Goal: Transaction & Acquisition: Subscribe to service/newsletter

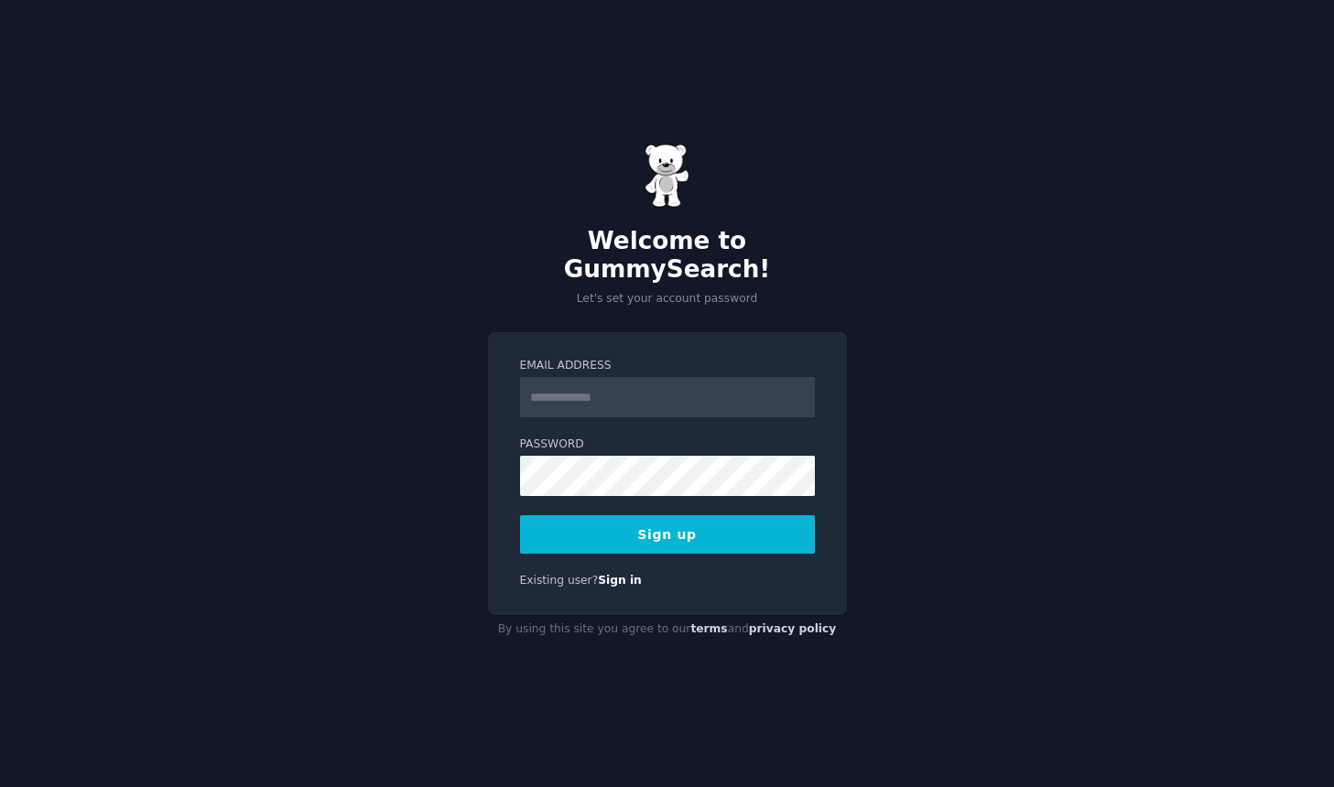
type input "*"
type input "**********"
click at [666, 530] on button "Sign up" at bounding box center [667, 534] width 295 height 38
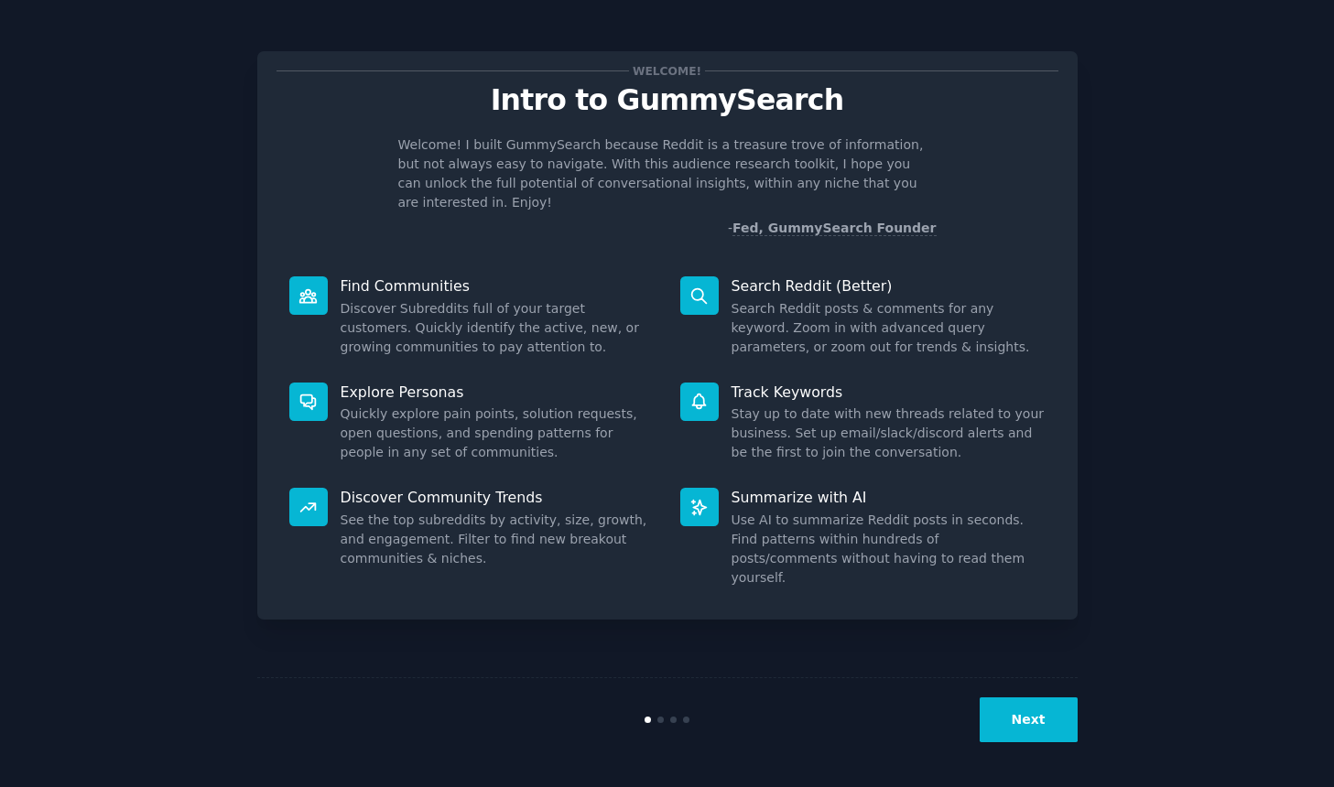
click at [1035, 735] on button "Next" at bounding box center [1029, 720] width 98 height 45
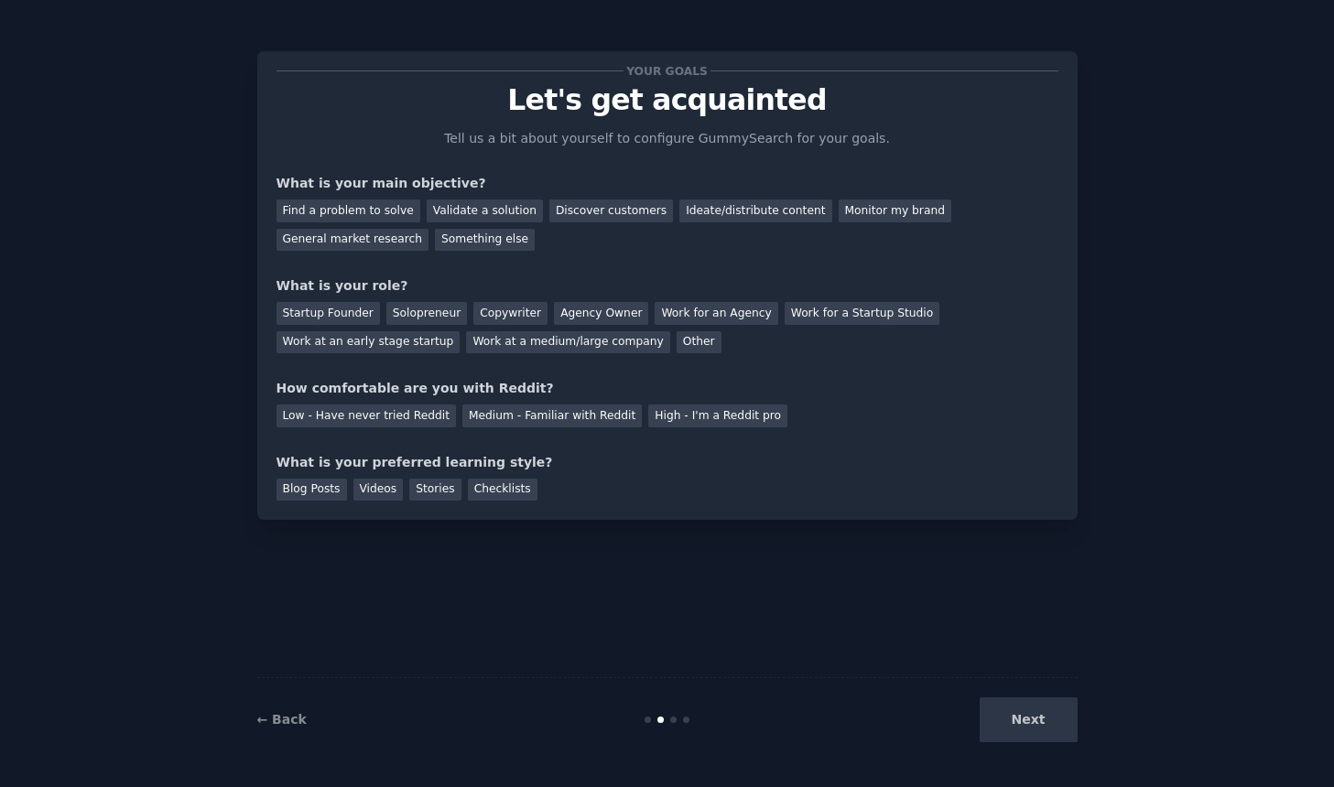
click at [1026, 729] on div "Next" at bounding box center [941, 720] width 274 height 45
click at [1032, 724] on div "Next" at bounding box center [941, 720] width 274 height 45
click at [360, 314] on div "Startup Founder" at bounding box center [327, 313] width 103 height 23
click at [580, 211] on div "Discover customers" at bounding box center [611, 211] width 124 height 23
click at [726, 204] on div "Ideate/distribute content" at bounding box center [755, 211] width 152 height 23
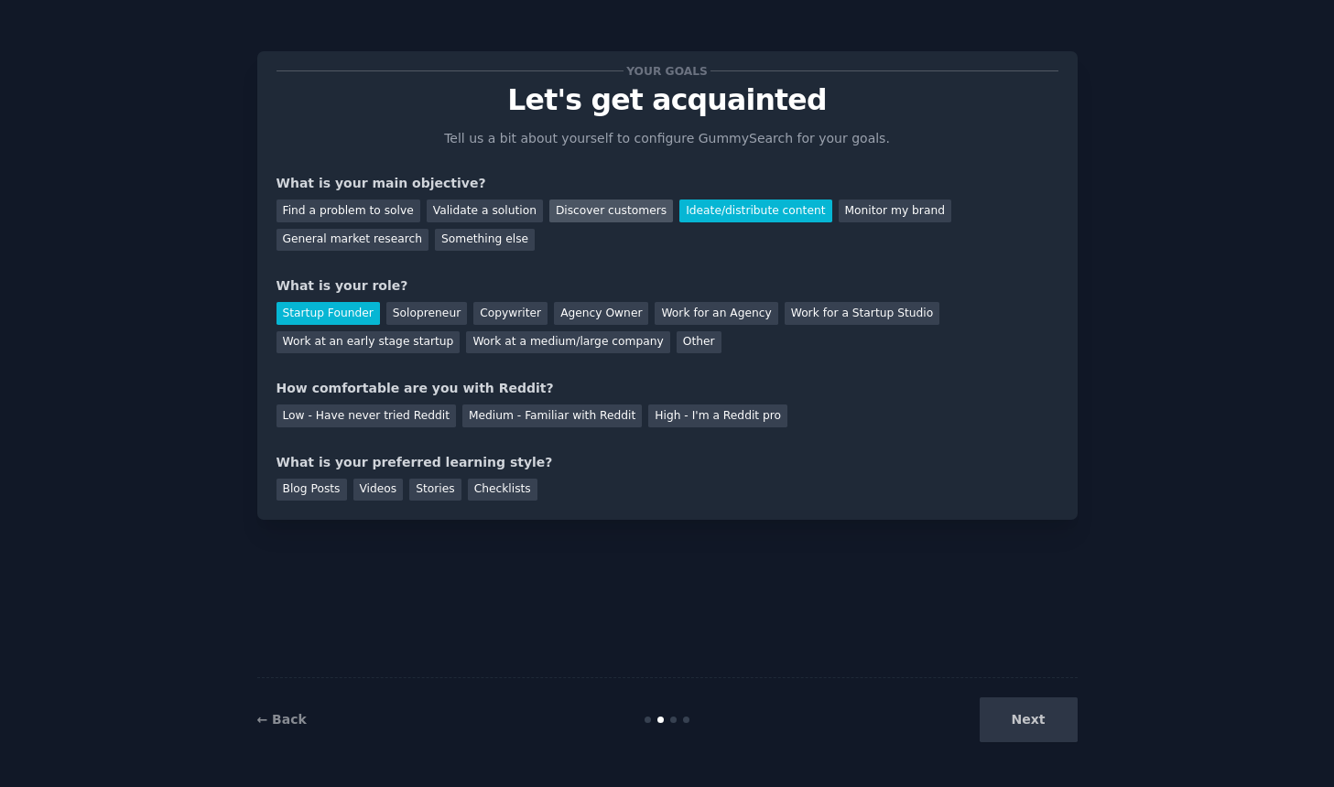
click at [590, 213] on div "Discover customers" at bounding box center [611, 211] width 124 height 23
click at [1034, 734] on div "Next" at bounding box center [941, 720] width 274 height 45
click at [1032, 717] on div "Next" at bounding box center [941, 720] width 274 height 45
click at [1029, 721] on div "Next" at bounding box center [941, 720] width 274 height 45
click at [330, 489] on div "Blog Posts" at bounding box center [311, 490] width 70 height 23
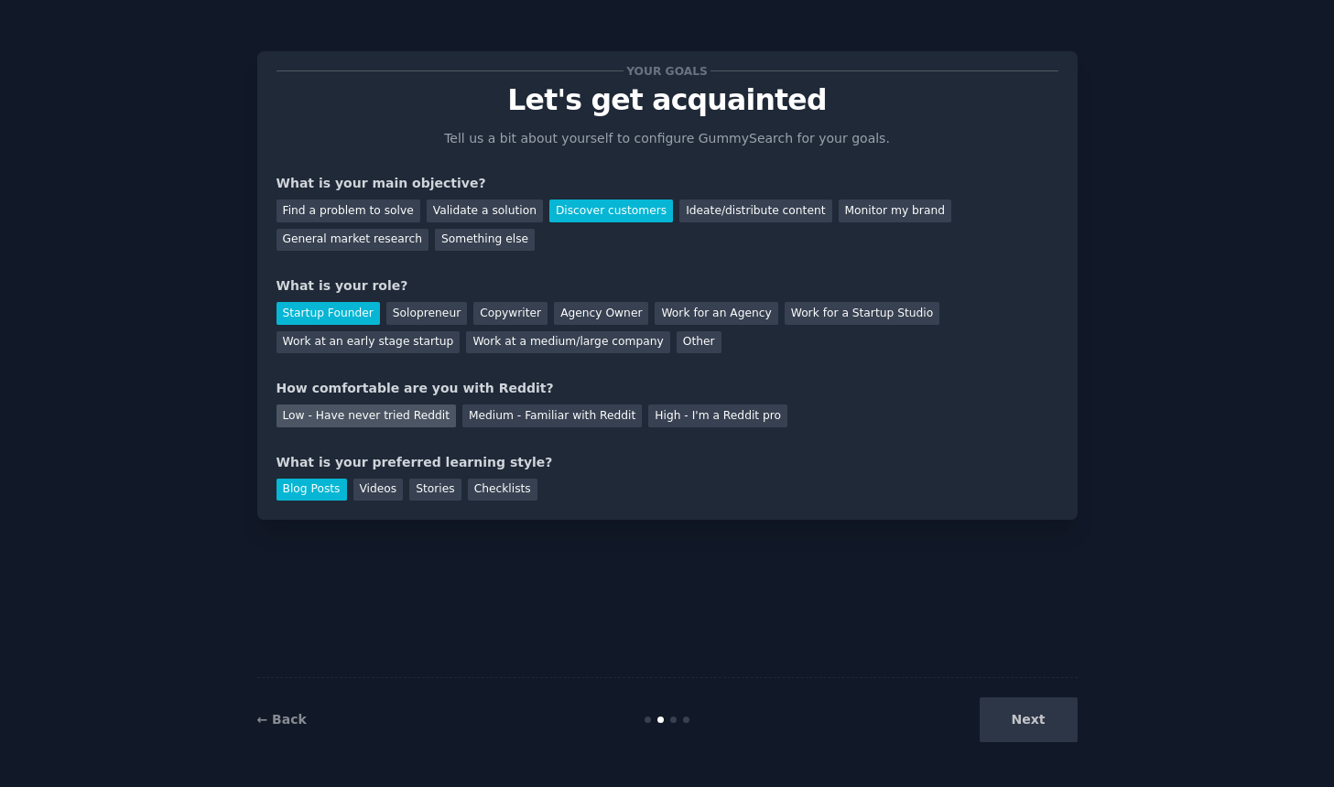
click at [354, 419] on div "Low - Have never tried Reddit" at bounding box center [365, 416] width 179 height 23
click at [1038, 724] on button "Next" at bounding box center [1029, 720] width 98 height 45
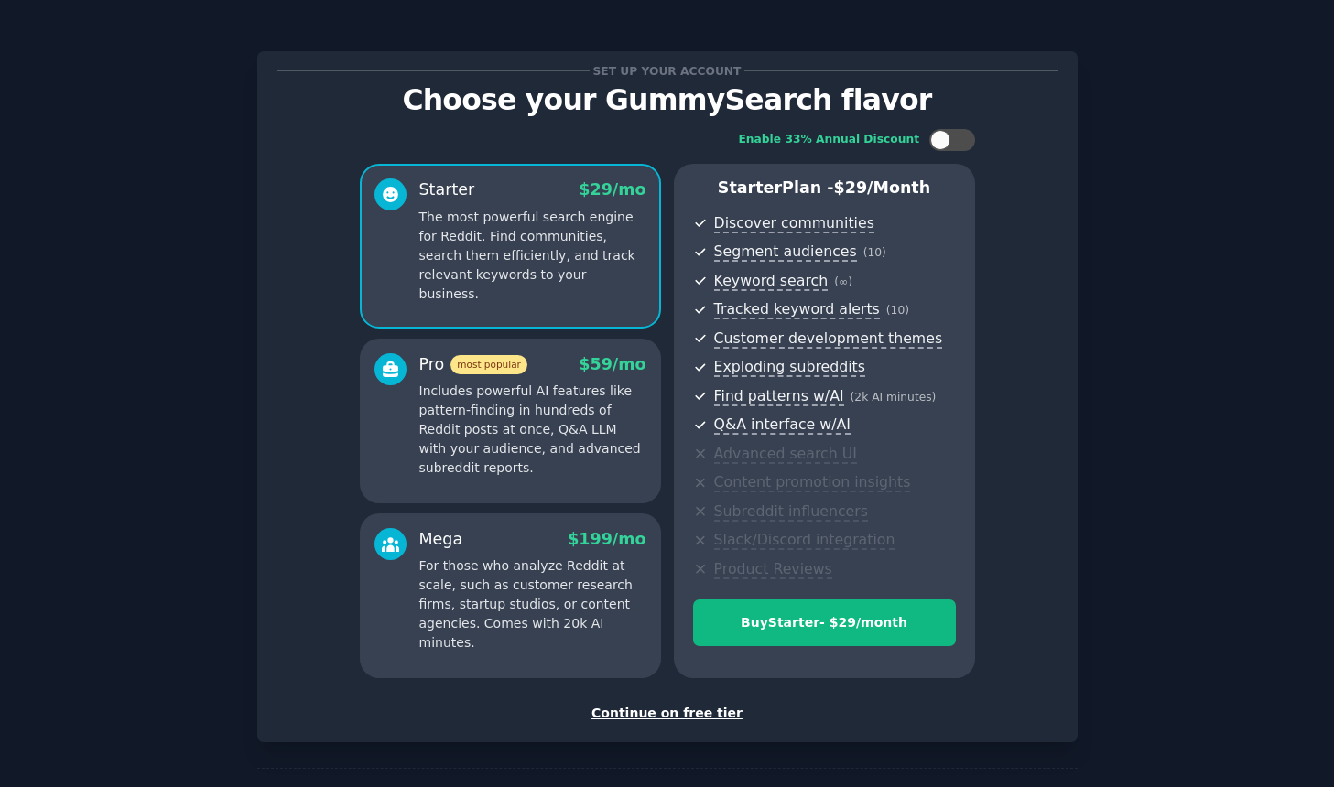
click at [699, 718] on div "Continue on free tier" at bounding box center [667, 713] width 782 height 19
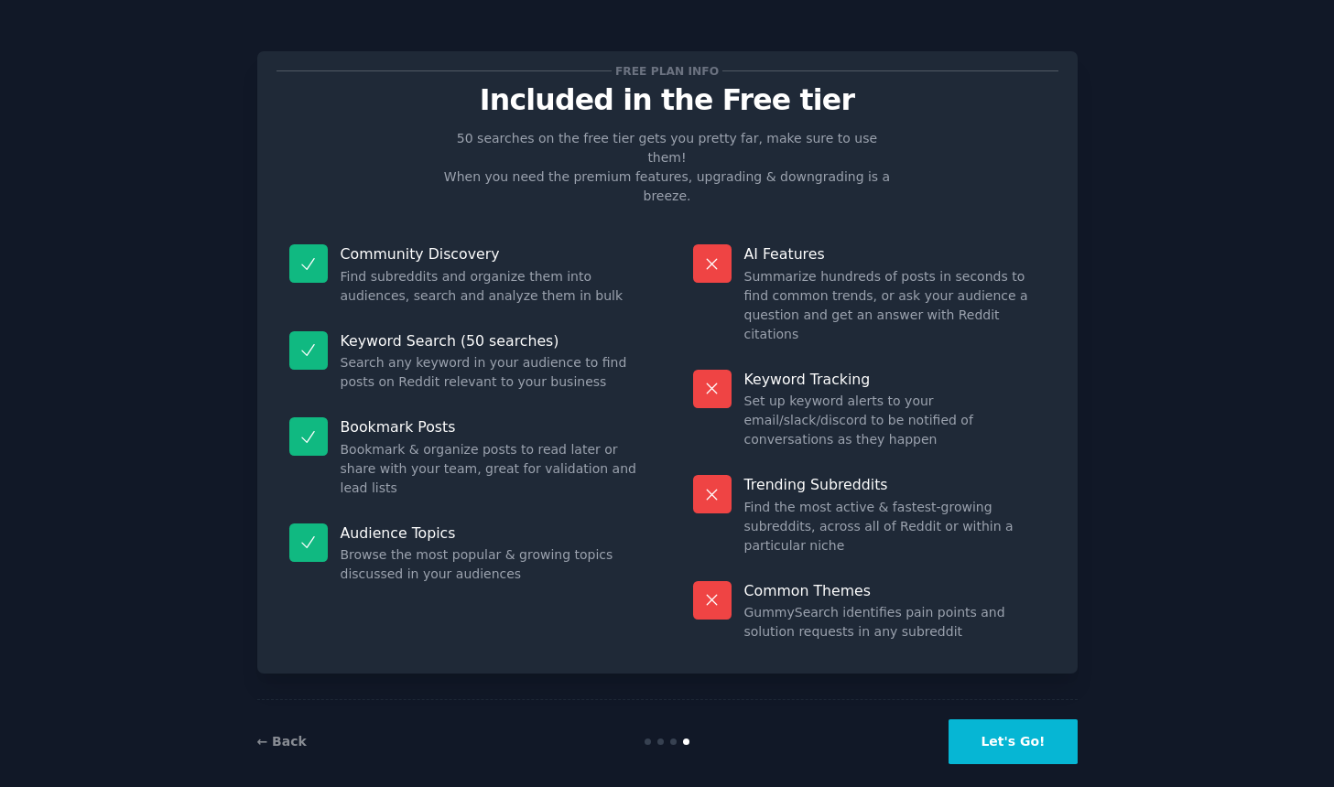
click at [1003, 727] on button "Let's Go!" at bounding box center [1012, 742] width 128 height 45
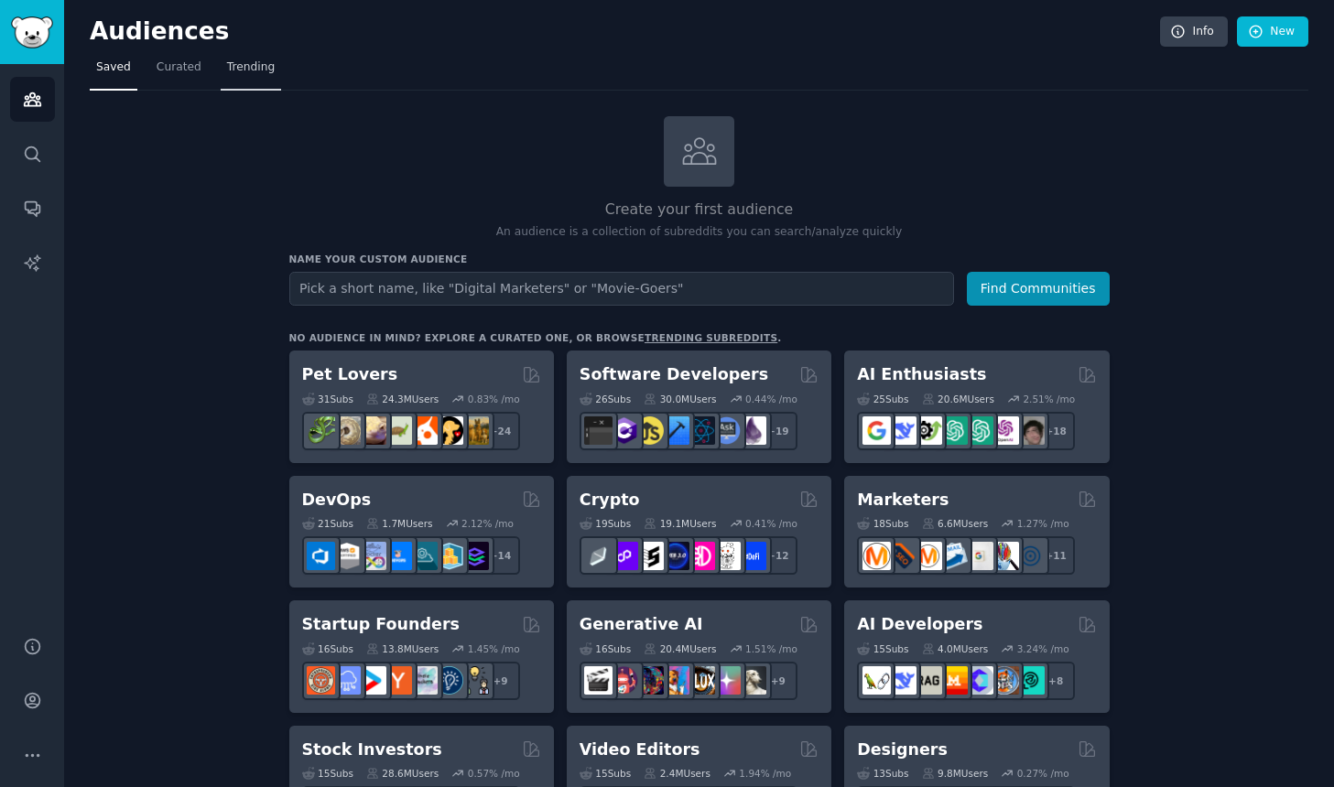
click at [230, 71] on span "Trending" at bounding box center [251, 68] width 48 height 16
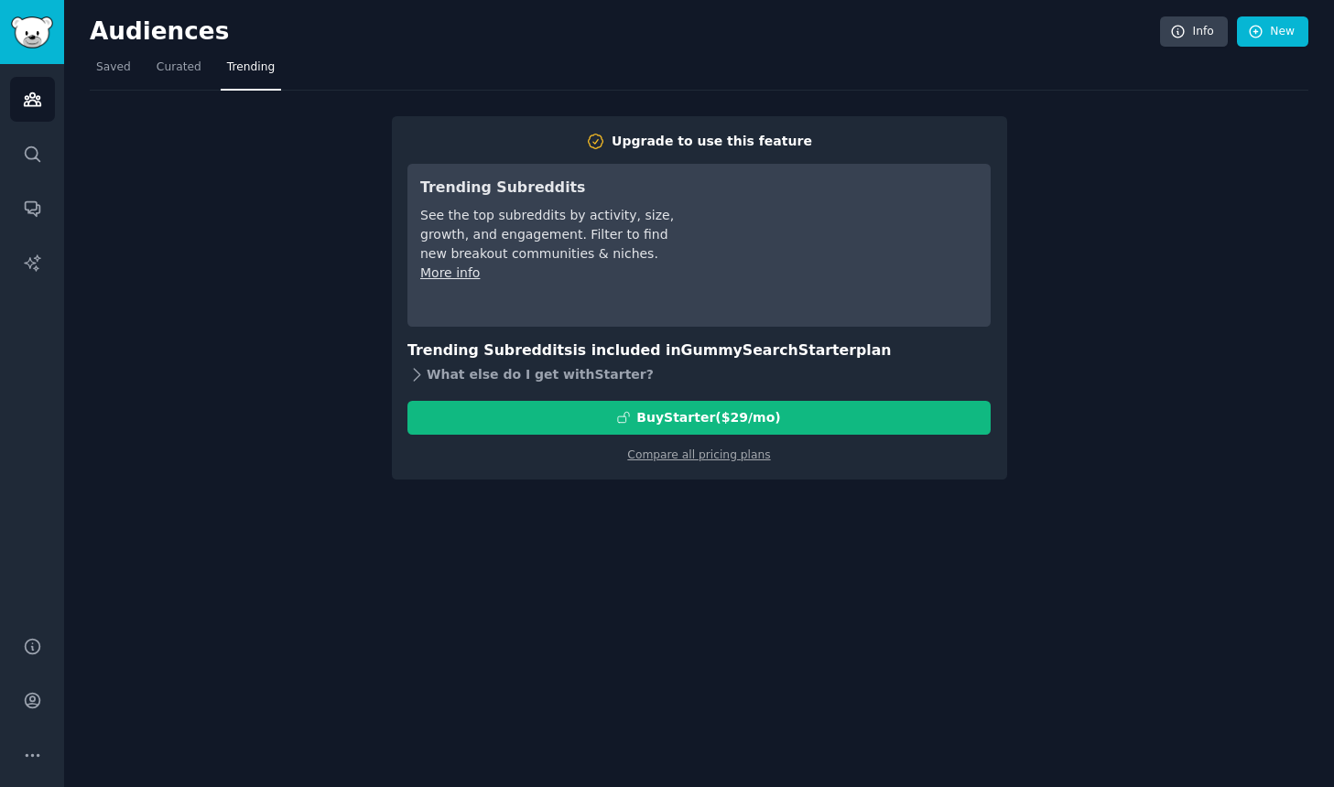
click at [412, 375] on icon at bounding box center [416, 374] width 19 height 19
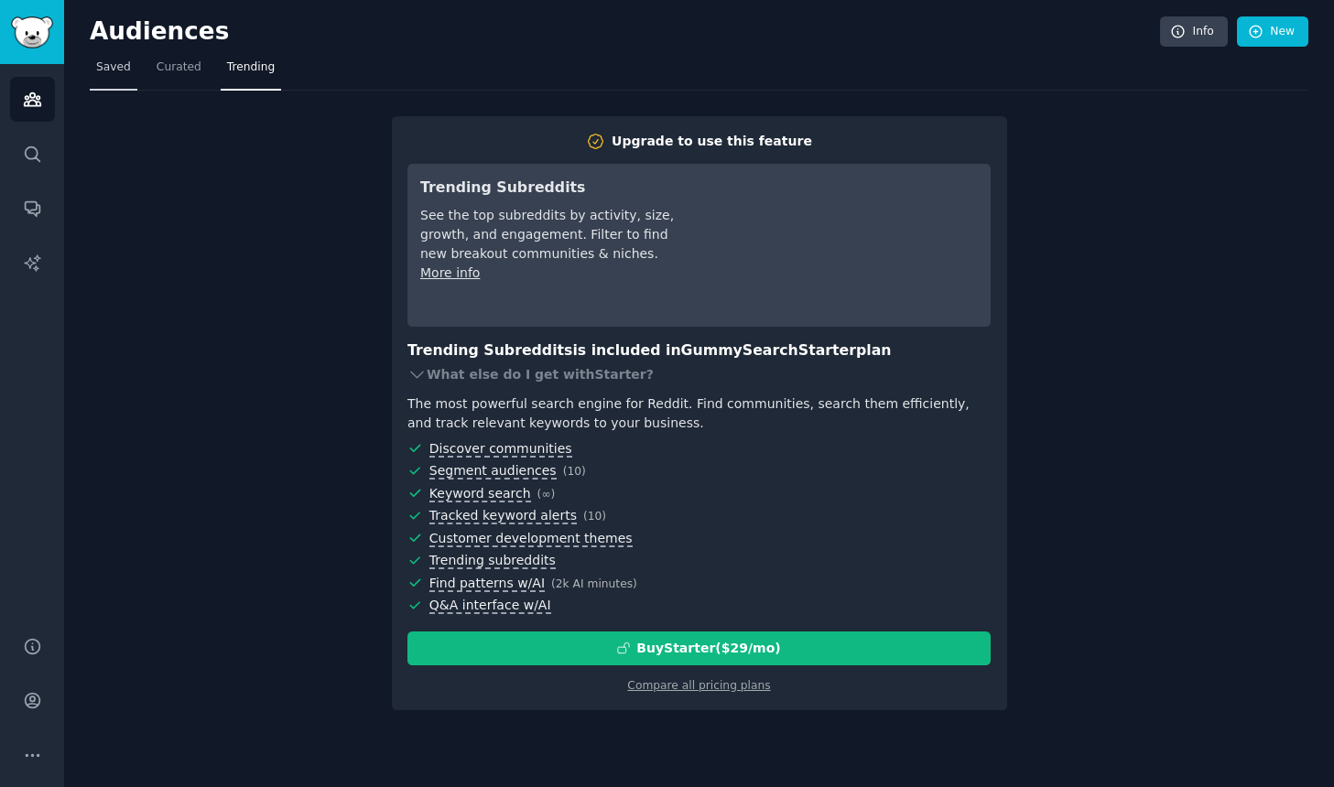
click at [102, 71] on span "Saved" at bounding box center [113, 68] width 35 height 16
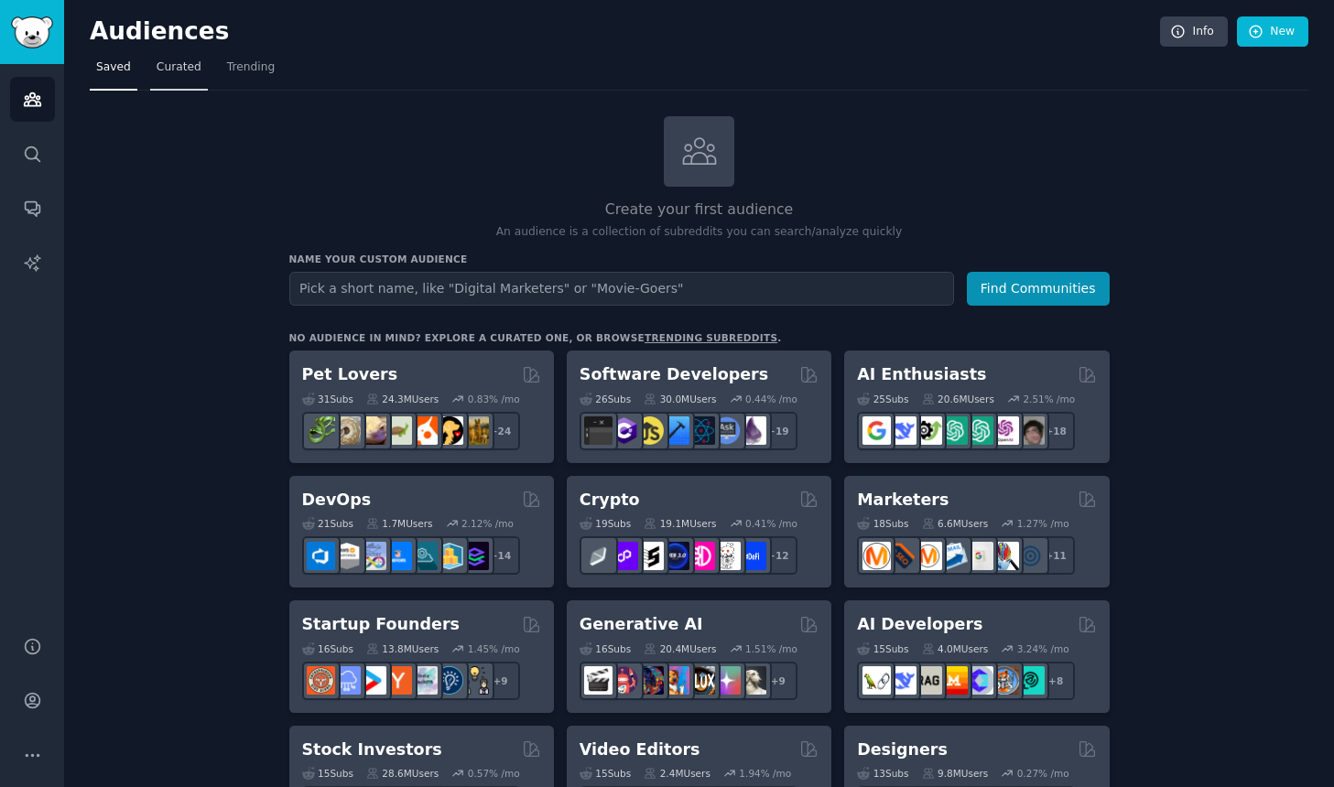
click at [167, 70] on span "Curated" at bounding box center [179, 68] width 45 height 16
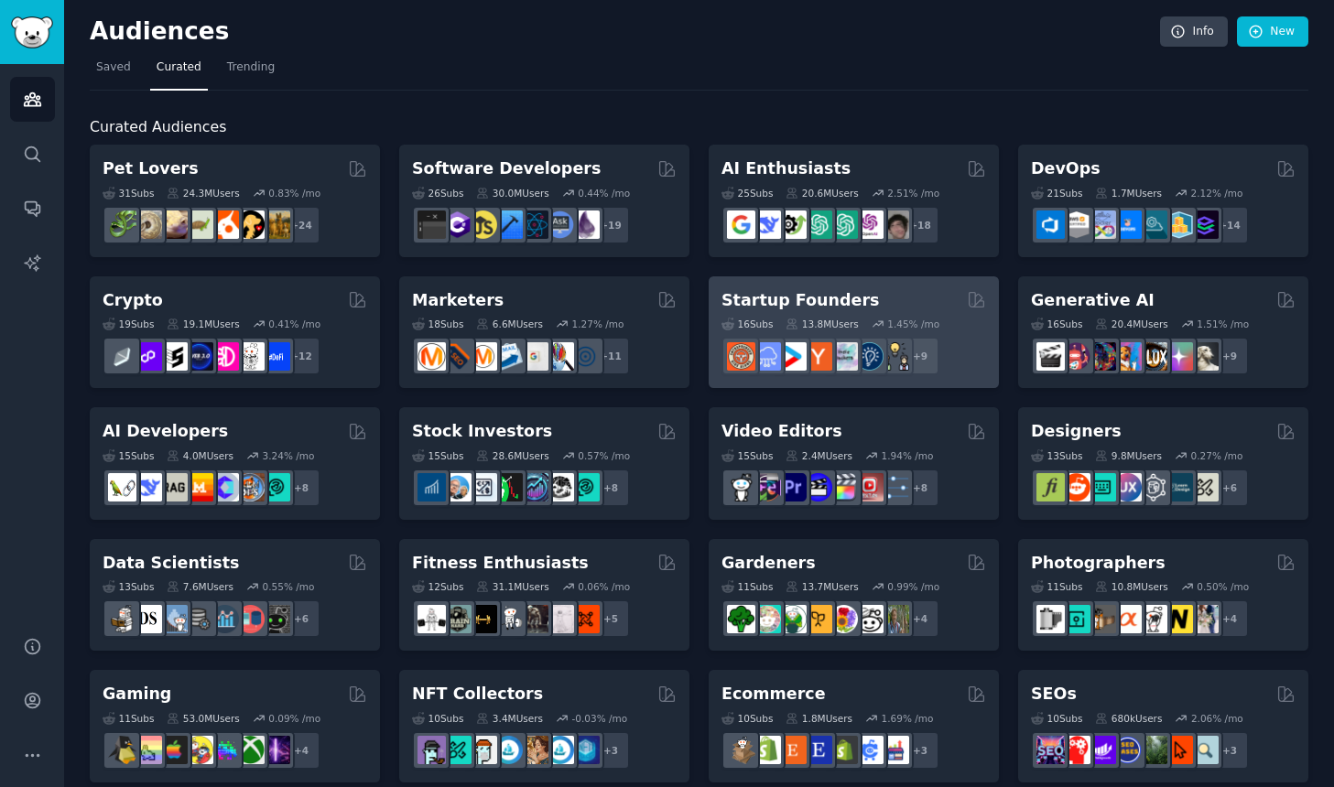
scroll to position [4, 0]
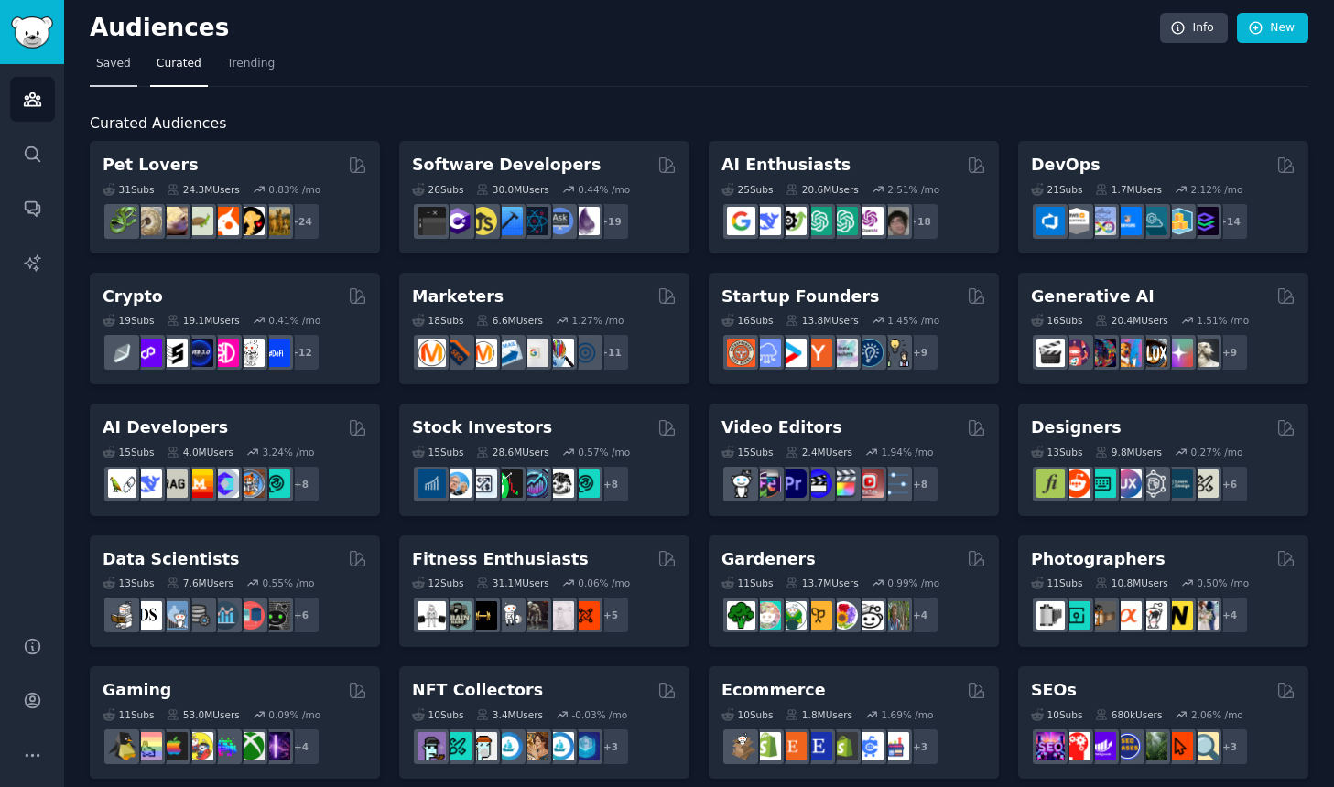
click at [116, 71] on link "Saved" at bounding box center [114, 68] width 48 height 38
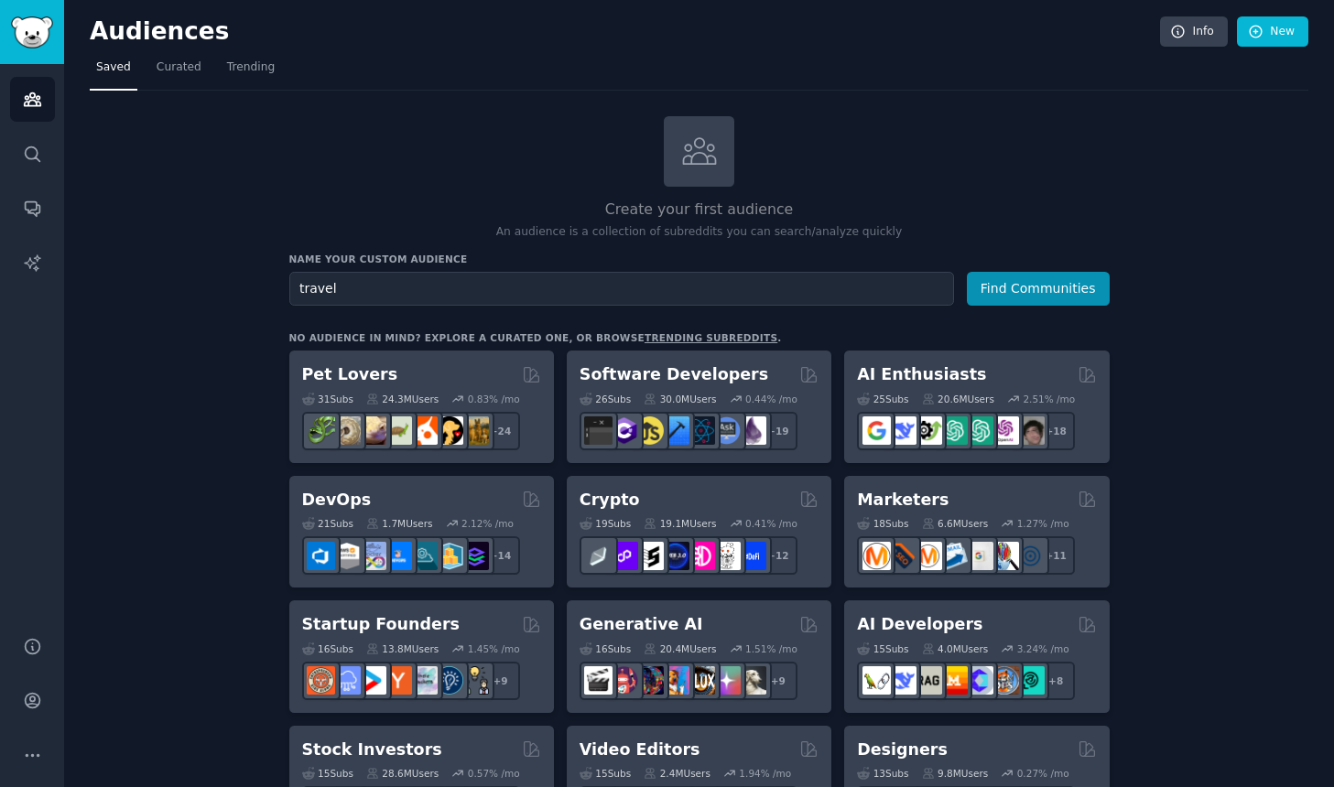
type input "travel"
click at [967, 272] on button "Find Communities" at bounding box center [1038, 289] width 143 height 34
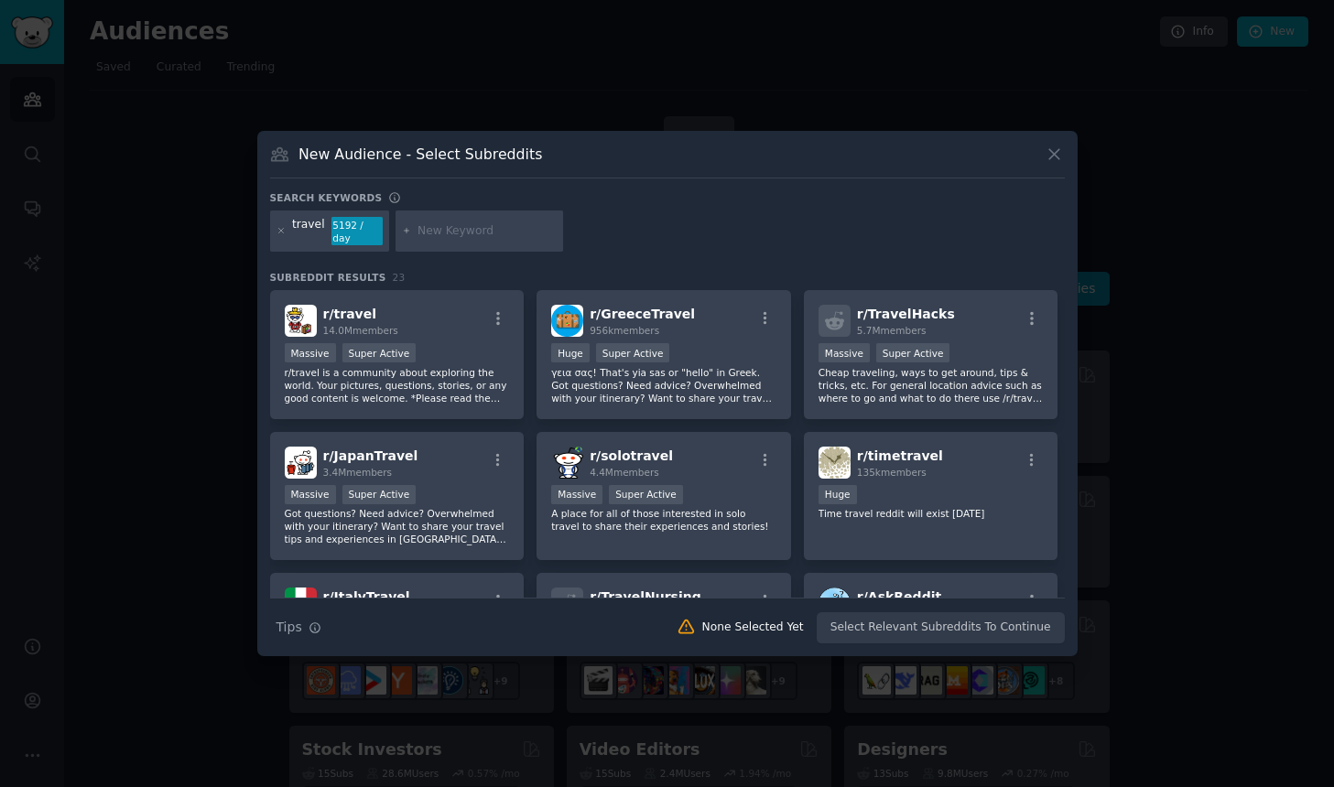
click at [428, 233] on input "text" at bounding box center [486, 231] width 139 height 16
type input "china travel"
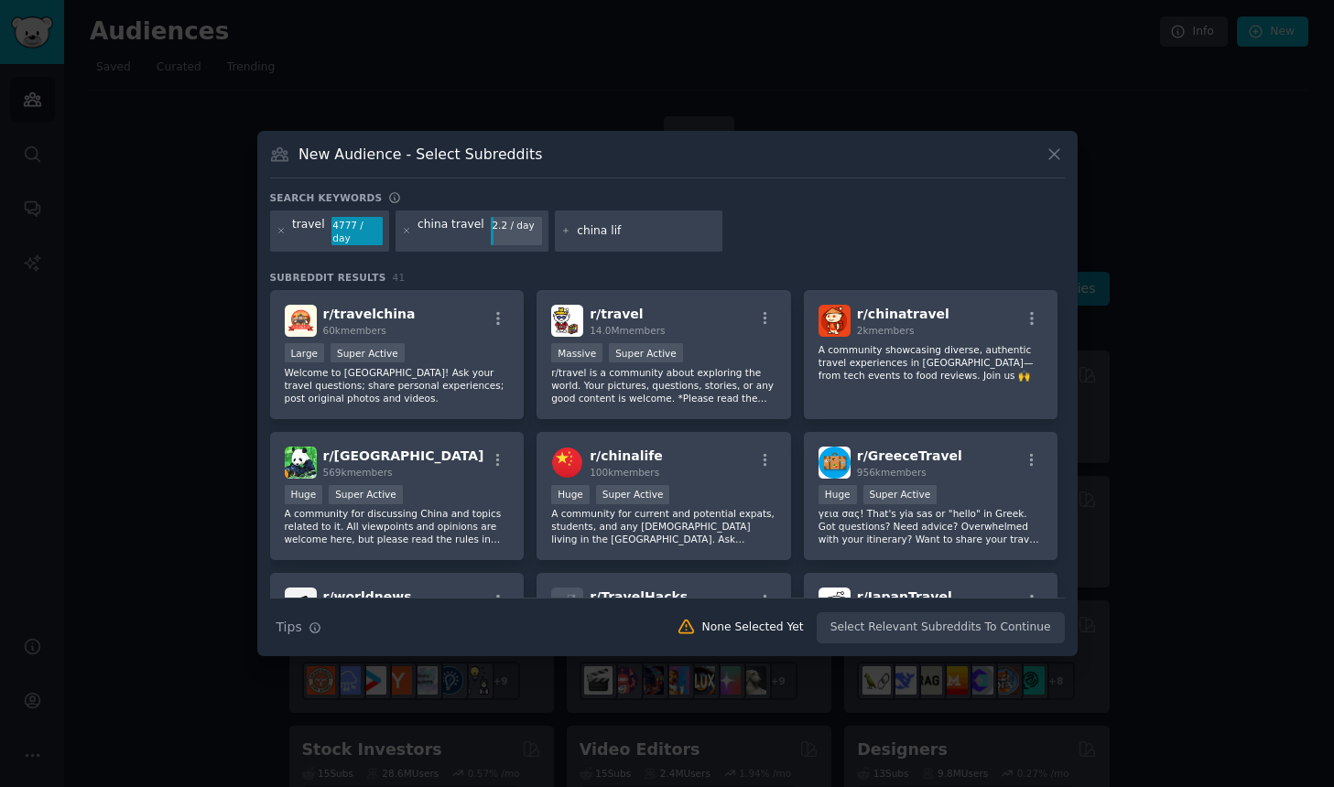
type input "china life"
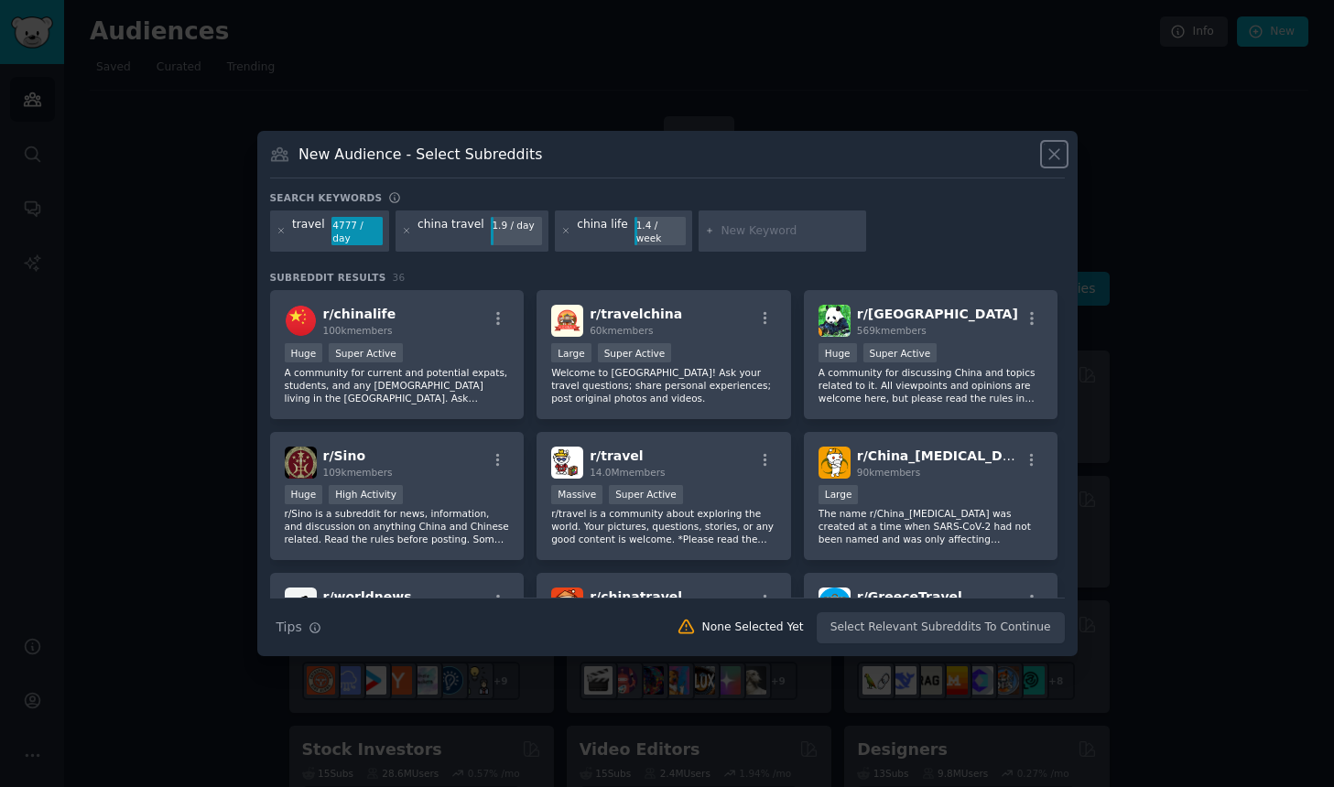
click at [1055, 153] on icon at bounding box center [1054, 154] width 10 height 10
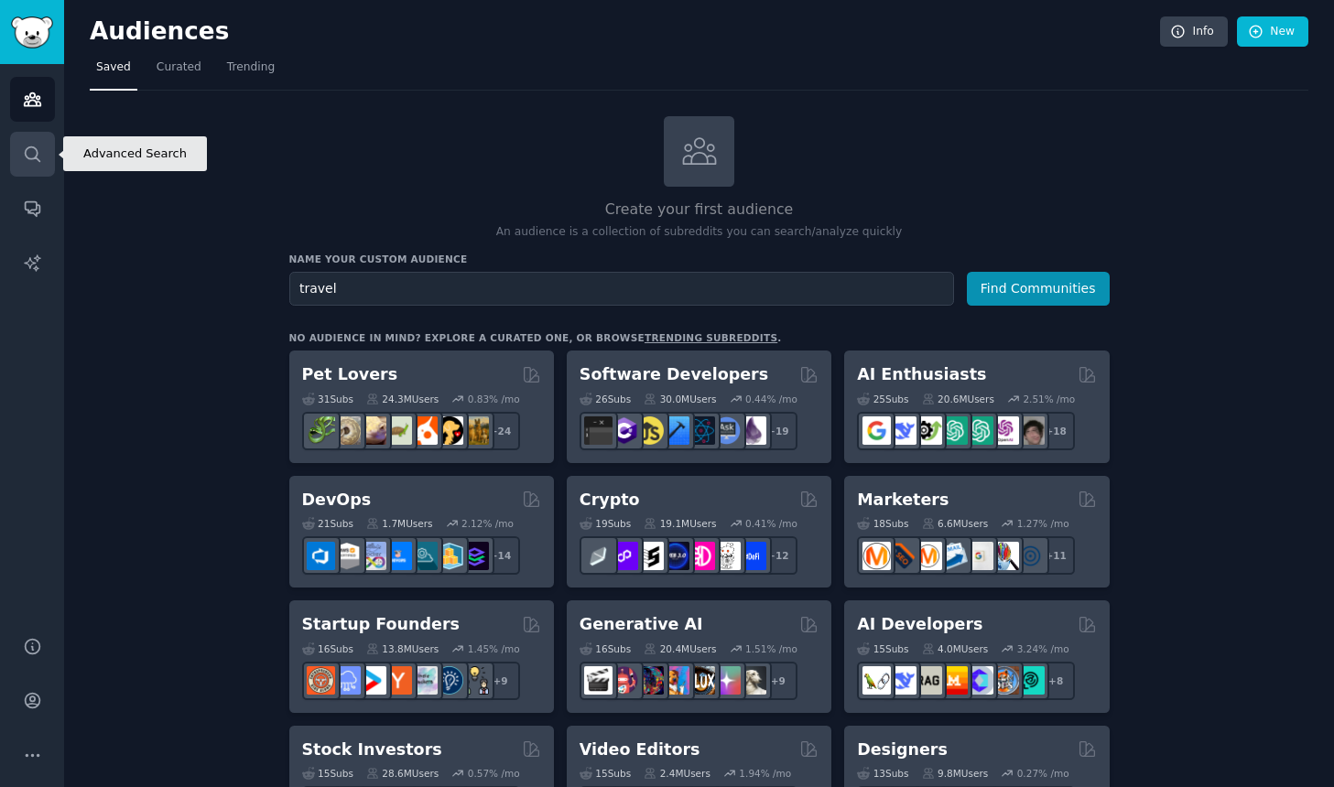
click at [48, 169] on link "Search" at bounding box center [32, 154] width 45 height 45
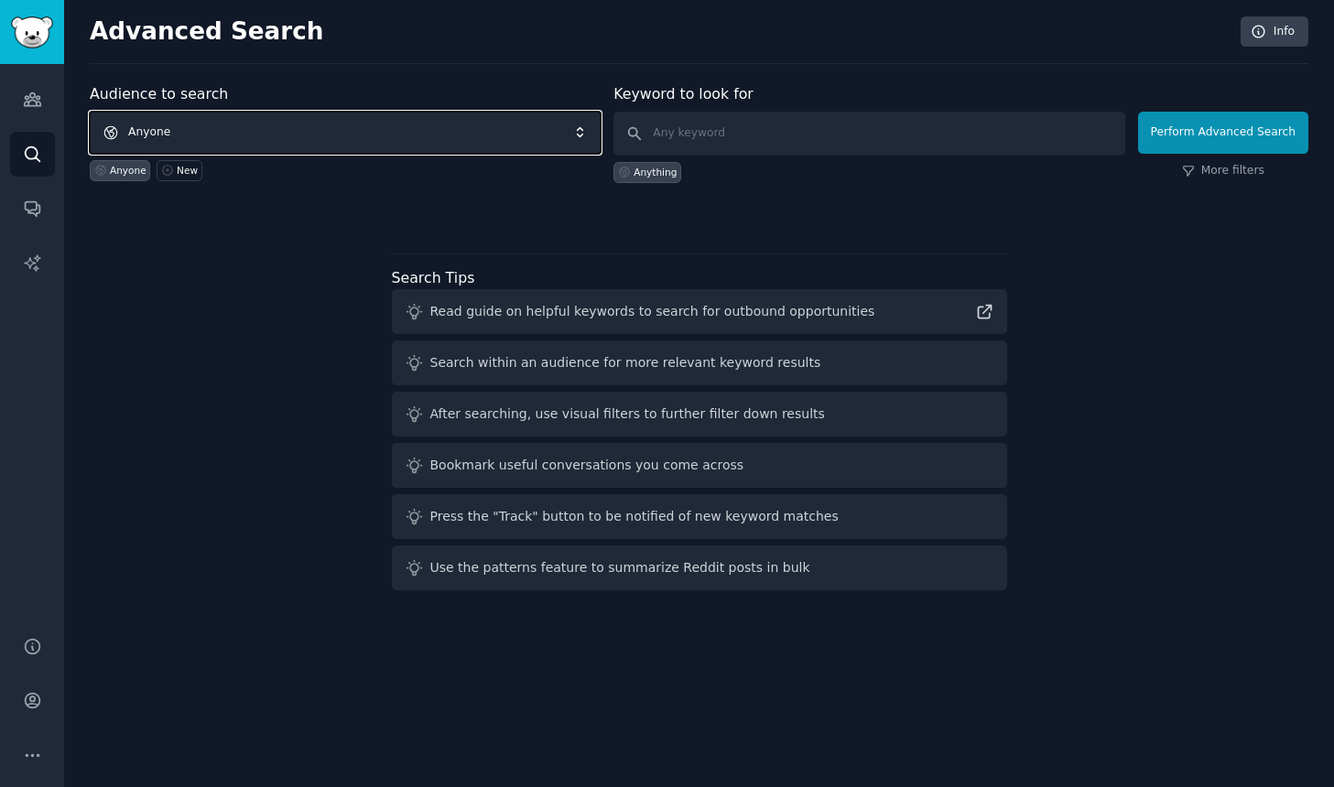
click at [589, 135] on span "Anyone" at bounding box center [345, 133] width 511 height 42
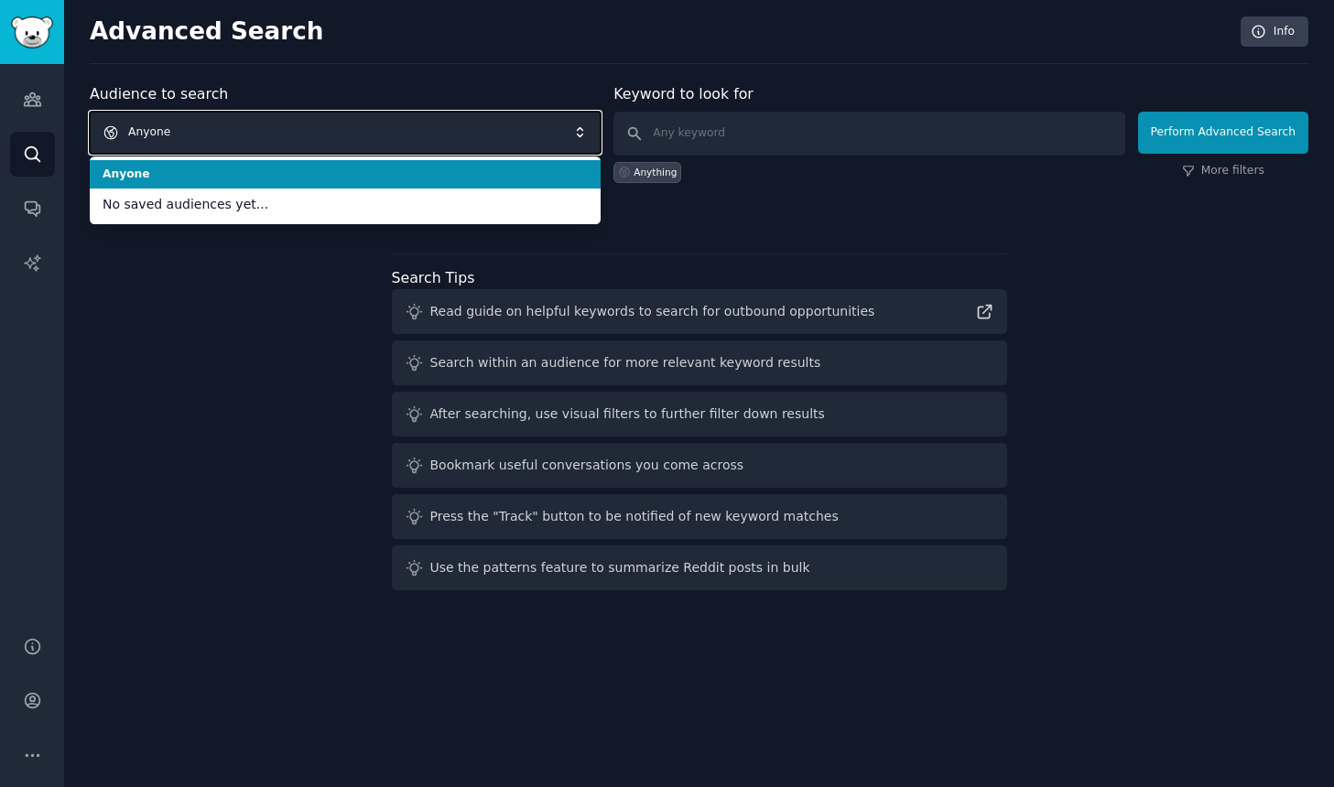
click at [589, 135] on span "Anyone" at bounding box center [345, 133] width 511 height 42
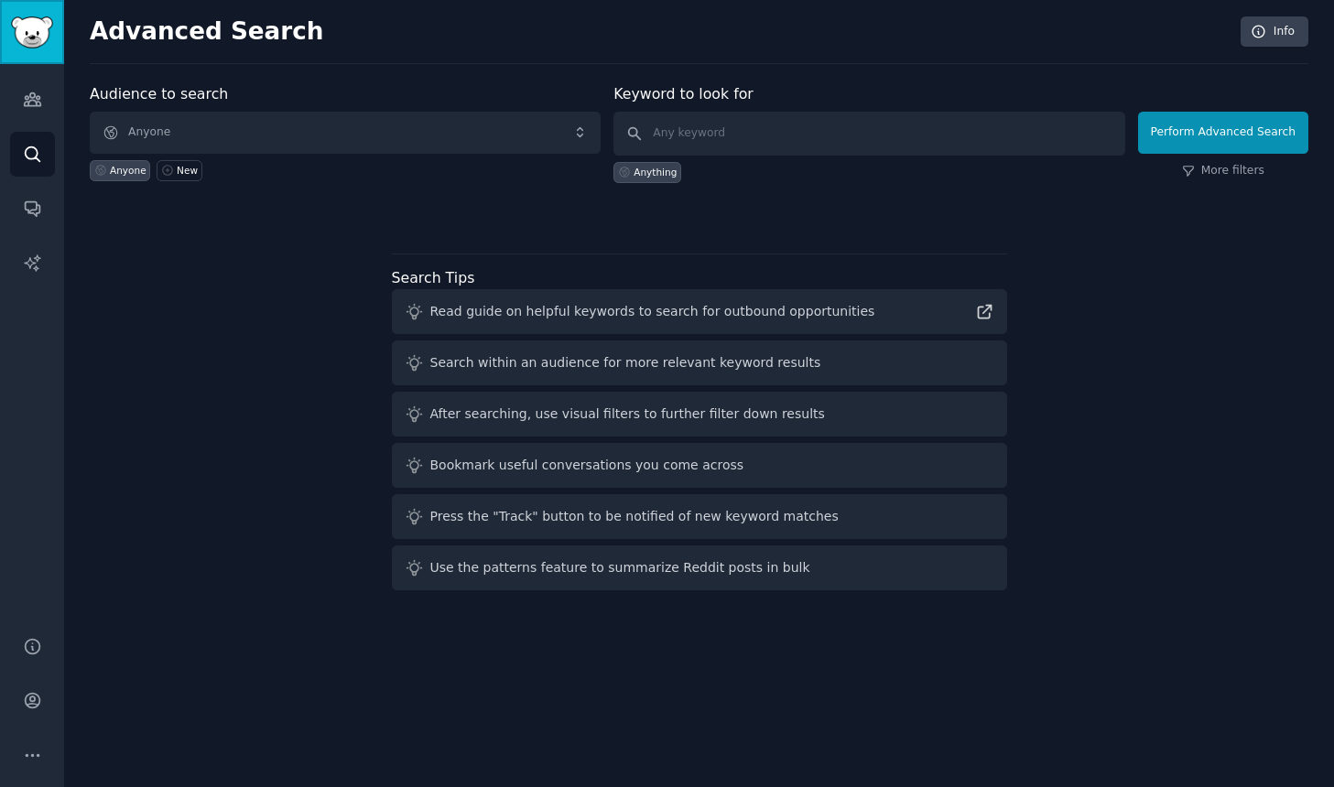
click at [33, 38] on img "Sidebar" at bounding box center [32, 32] width 42 height 32
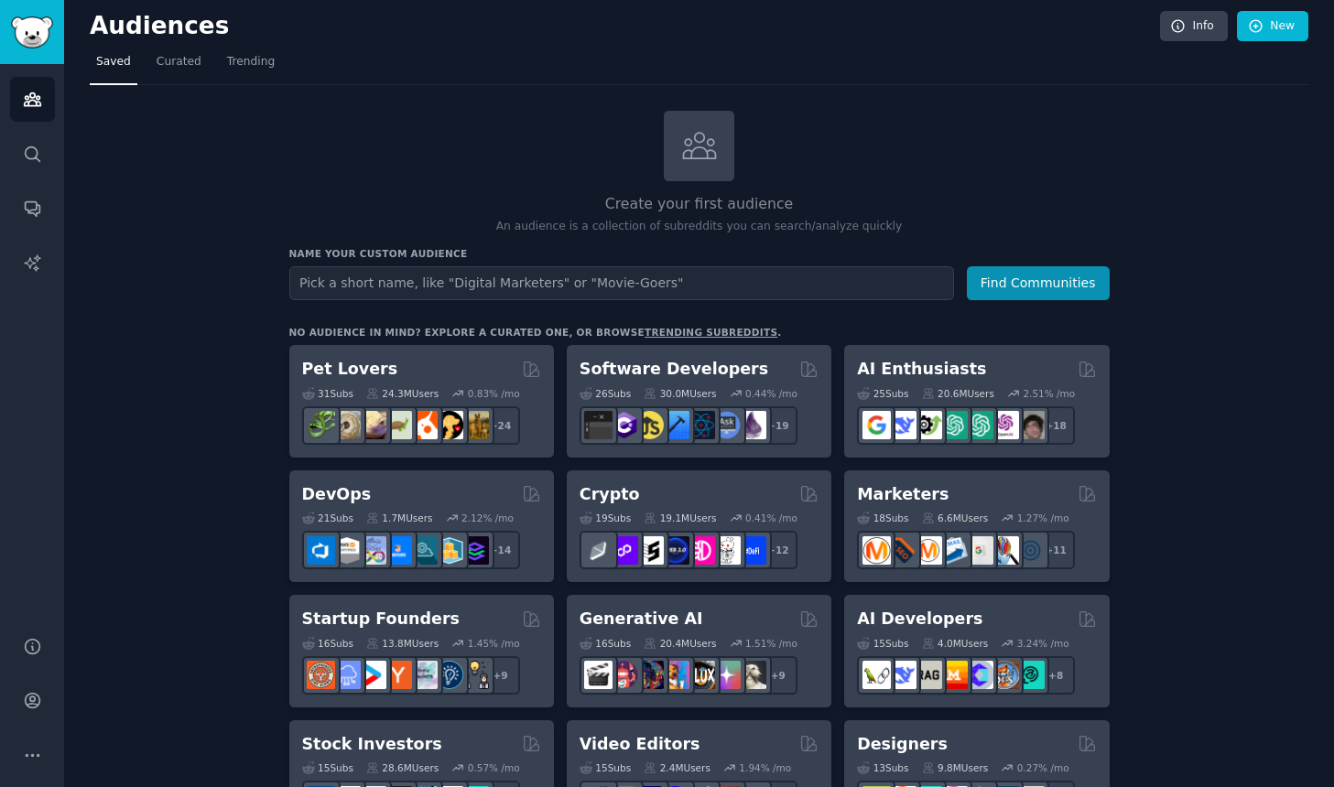
scroll to position [7, 0]
